Goal: Entertainment & Leisure: Consume media (video, audio)

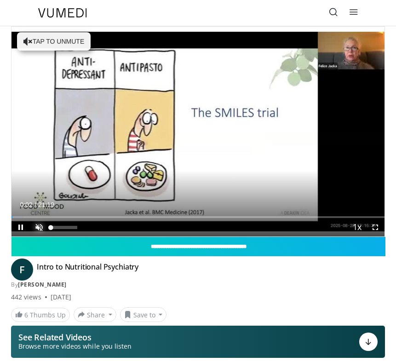
click at [41, 224] on span "Video Player" at bounding box center [39, 227] width 18 height 18
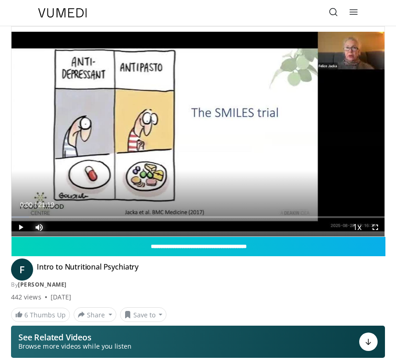
drag, startPoint x: 16, startPoint y: 216, endPoint x: -71, endPoint y: 211, distance: 86.6
click at [0, 211] on html "Specialties Adult & Family Medicine Allergy, [MEDICAL_DATA], Immunology Anesthe…" at bounding box center [198, 181] width 396 height 362
click at [375, 228] on span "Video Player" at bounding box center [375, 227] width 18 height 18
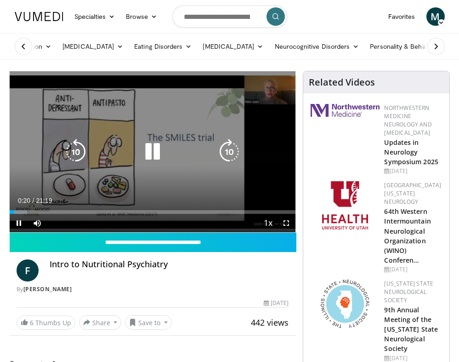
click at [77, 154] on icon "Video Player" at bounding box center [76, 152] width 26 height 26
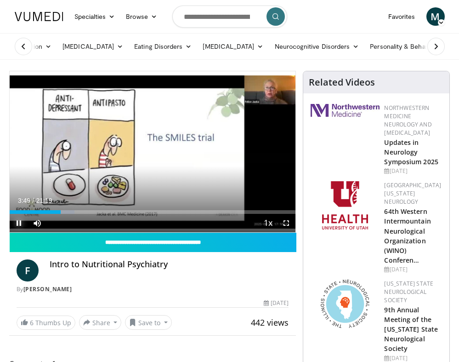
click at [18, 220] on span "Video Player" at bounding box center [19, 223] width 18 height 18
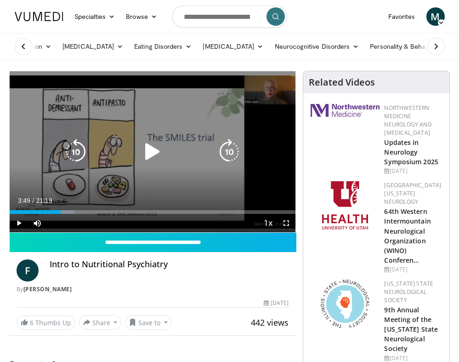
drag, startPoint x: 144, startPoint y: 150, endPoint x: 132, endPoint y: 153, distance: 12.2
click at [144, 150] on icon "Video Player" at bounding box center [153, 152] width 26 height 26
click at [153, 152] on icon "Video Player" at bounding box center [153, 152] width 26 height 26
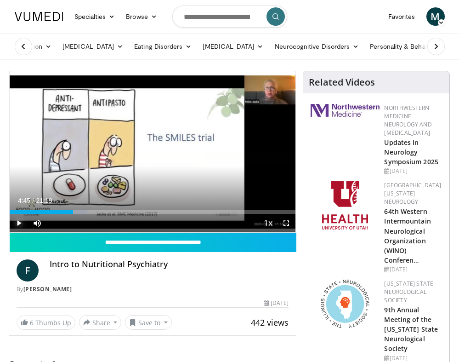
click at [21, 219] on span "Video Player" at bounding box center [19, 223] width 18 height 18
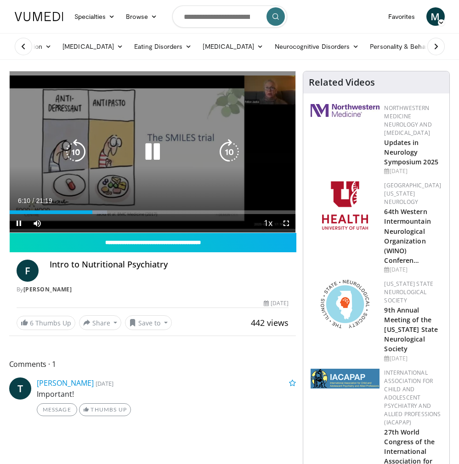
click at [80, 149] on icon "Video Player" at bounding box center [76, 152] width 26 height 26
click at [150, 160] on icon "Video Player" at bounding box center [153, 152] width 26 height 26
click at [141, 160] on icon "Video Player" at bounding box center [153, 152] width 26 height 26
drag, startPoint x: 287, startPoint y: 225, endPoint x: 298, endPoint y: 315, distance: 90.8
click at [287, 225] on span "Video Player" at bounding box center [286, 223] width 18 height 18
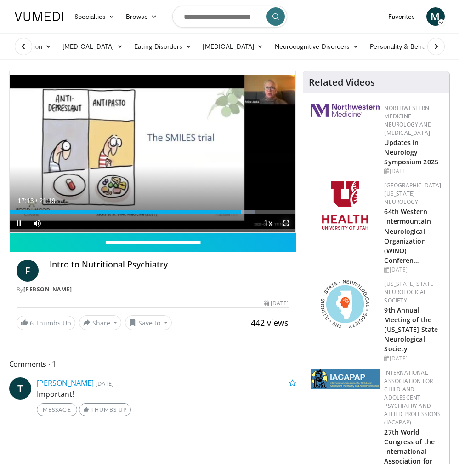
click at [288, 225] on span "Video Player" at bounding box center [286, 223] width 18 height 18
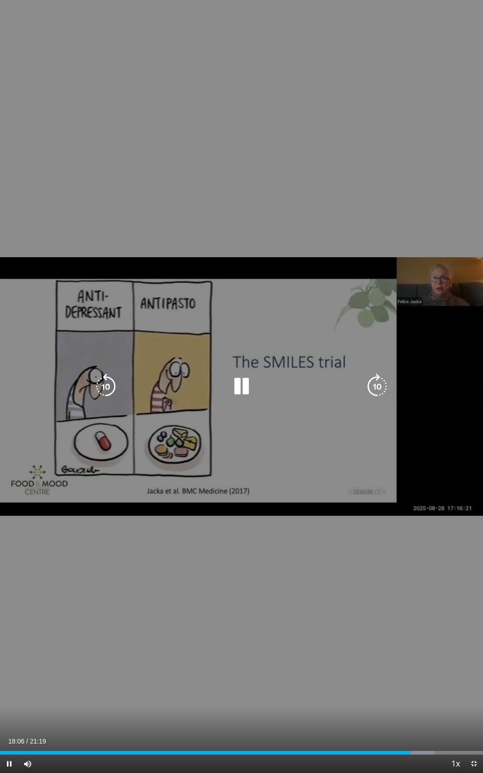
click at [66, 361] on div "10 seconds Tap to unmute" at bounding box center [241, 386] width 483 height 773
click at [171, 361] on div "10 seconds Tap to unmute" at bounding box center [241, 386] width 483 height 773
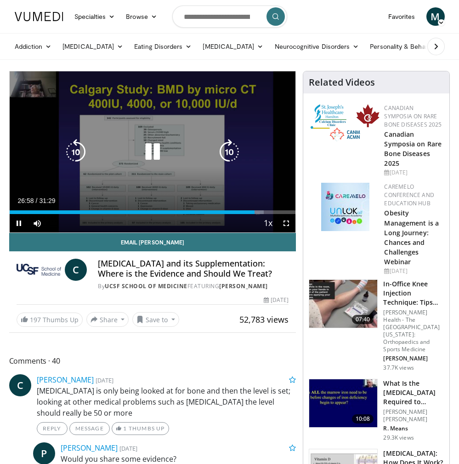
click at [163, 146] on icon "Video Player" at bounding box center [153, 152] width 26 height 26
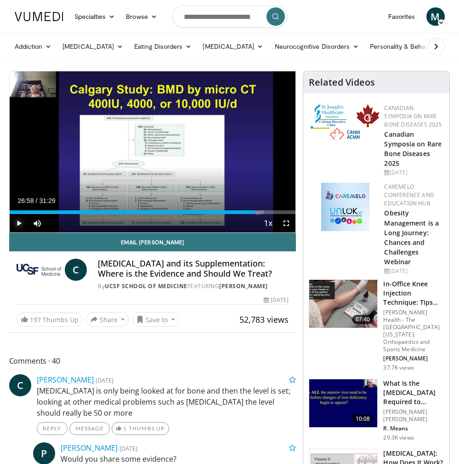
click at [22, 222] on span "Video Player" at bounding box center [19, 223] width 18 height 18
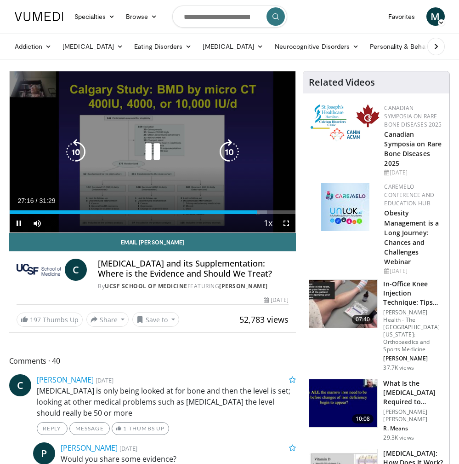
click at [147, 156] on icon "Video Player" at bounding box center [153, 152] width 26 height 26
